Goal: Navigation & Orientation: Find specific page/section

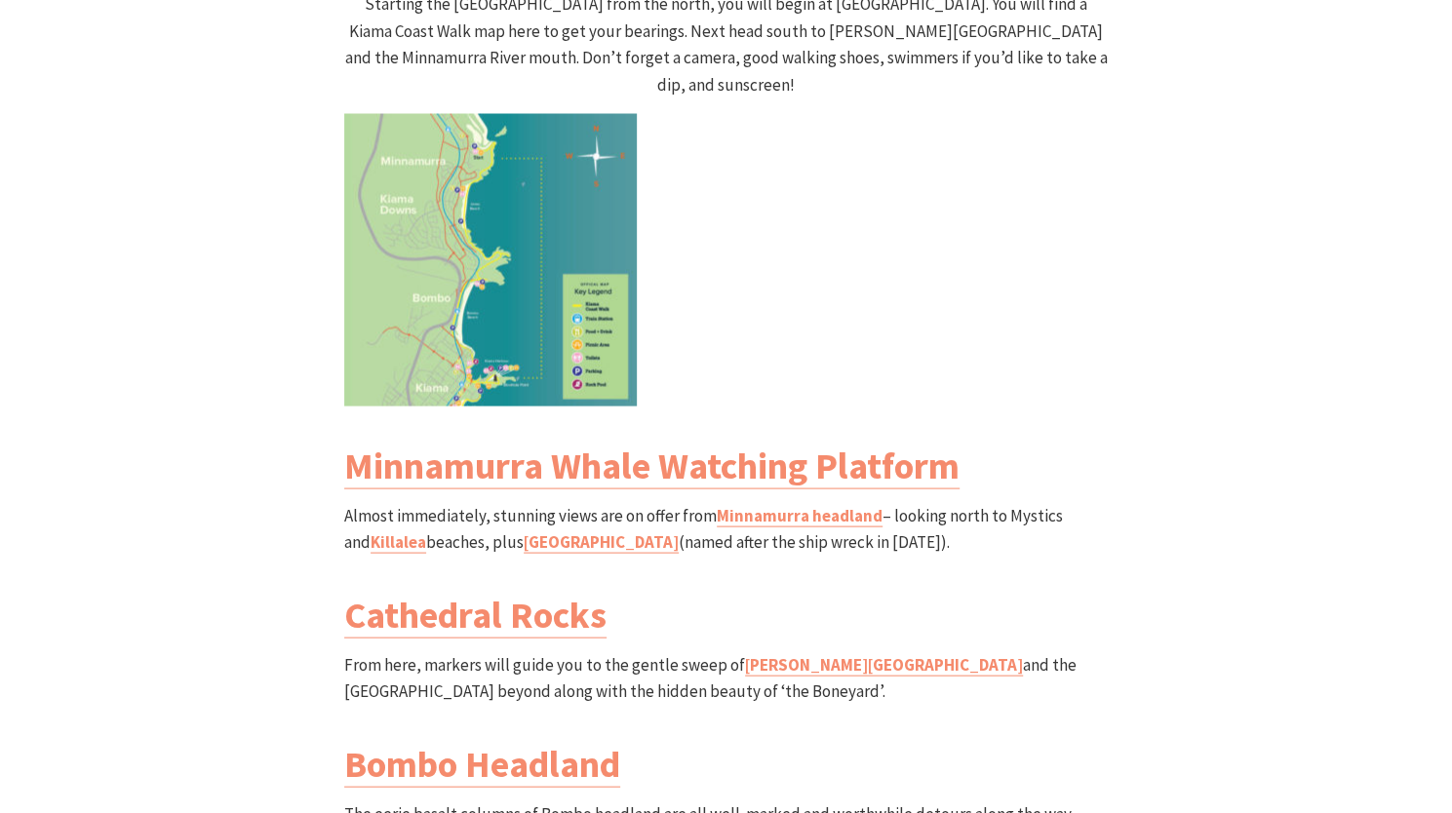
scroll to position [2087, 0]
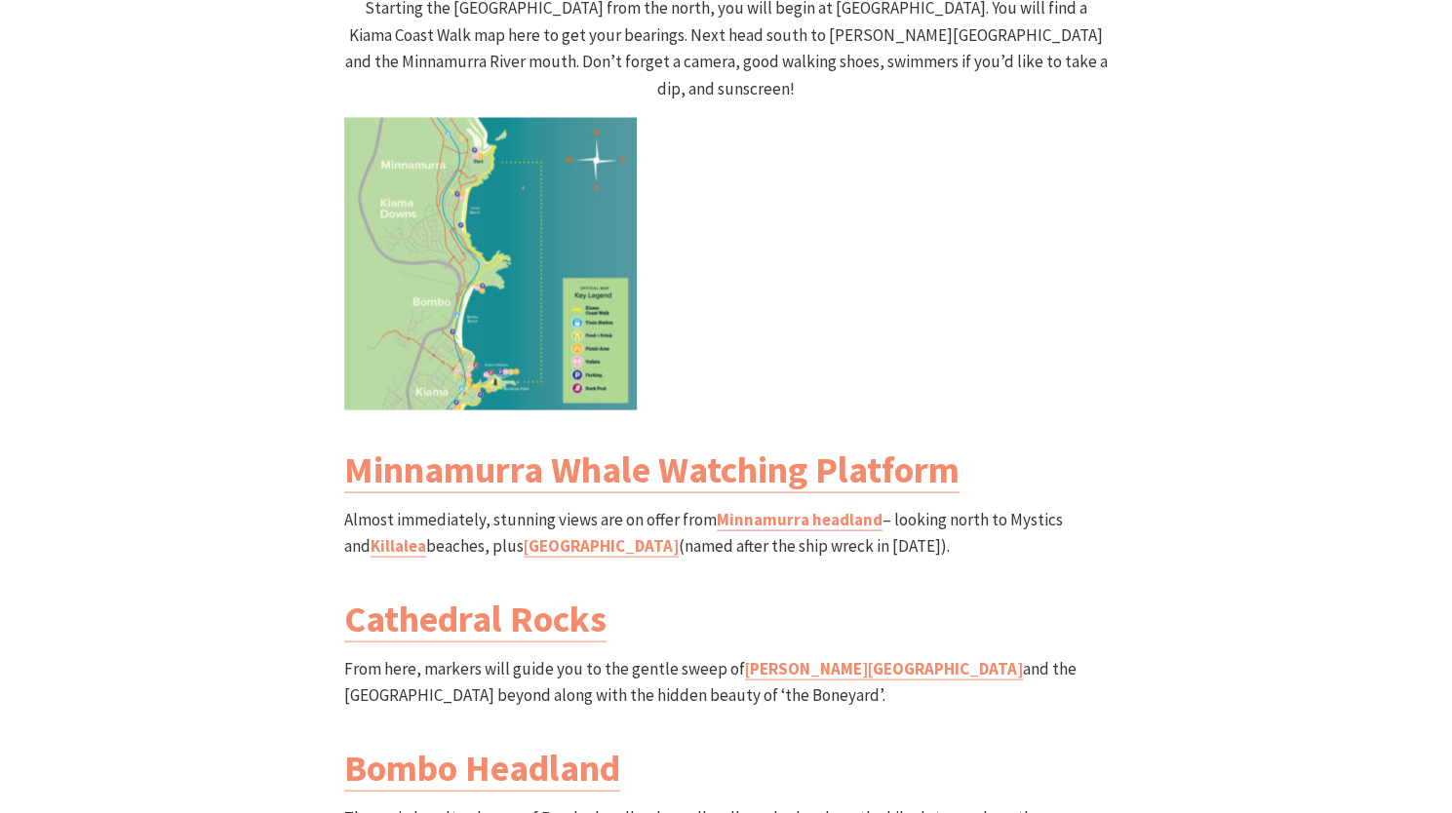
click at [493, 234] on img at bounding box center [490, 263] width 293 height 293
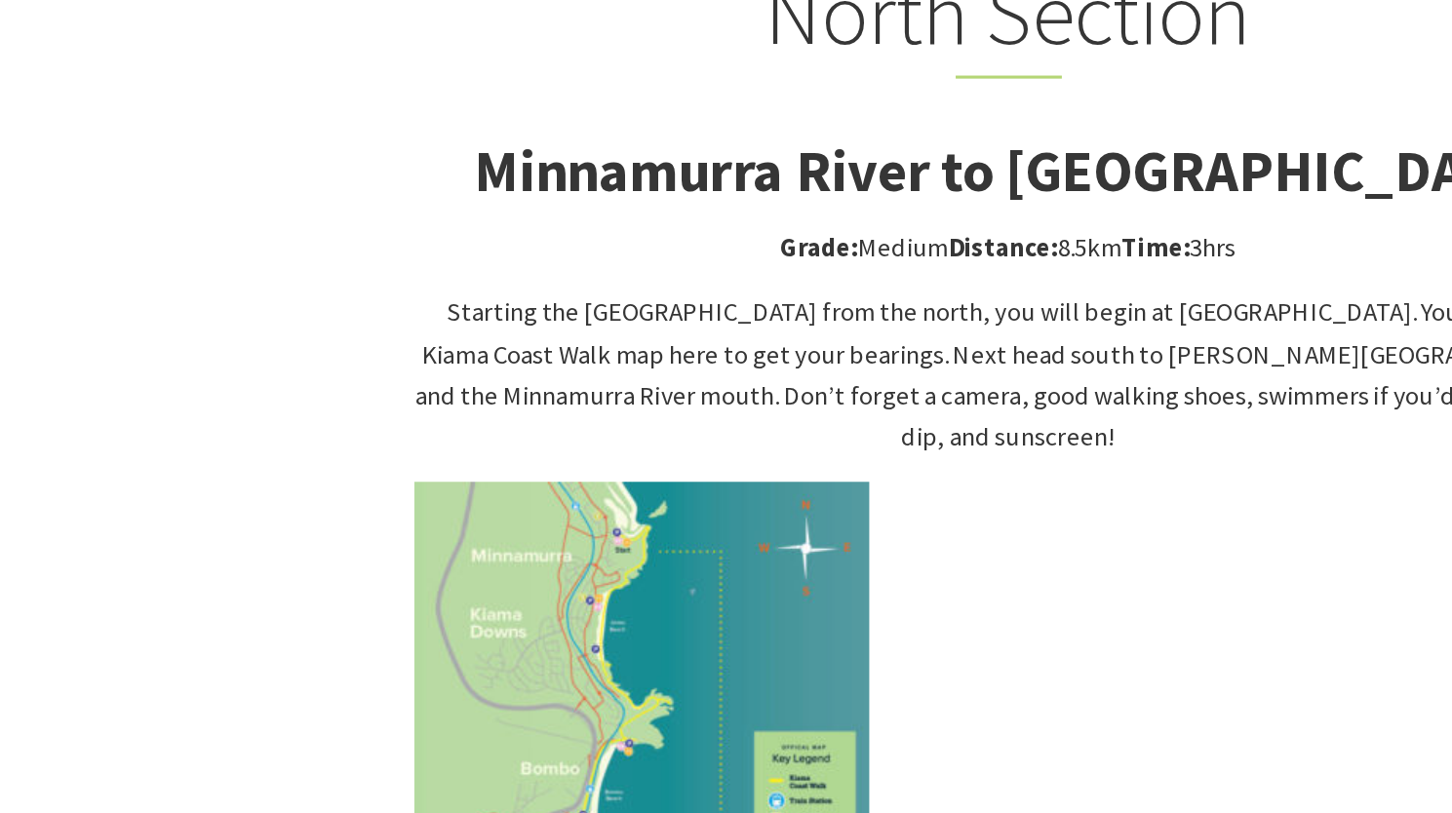
scroll to position [1892, 0]
